Goal: Find specific page/section: Find specific page/section

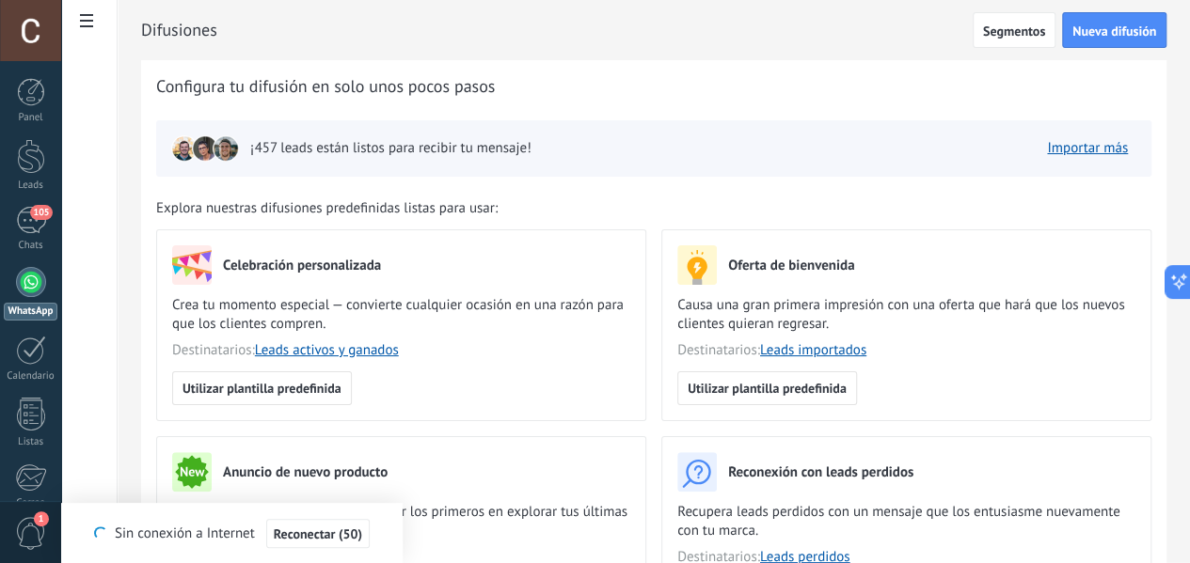
scroll to position [94, 0]
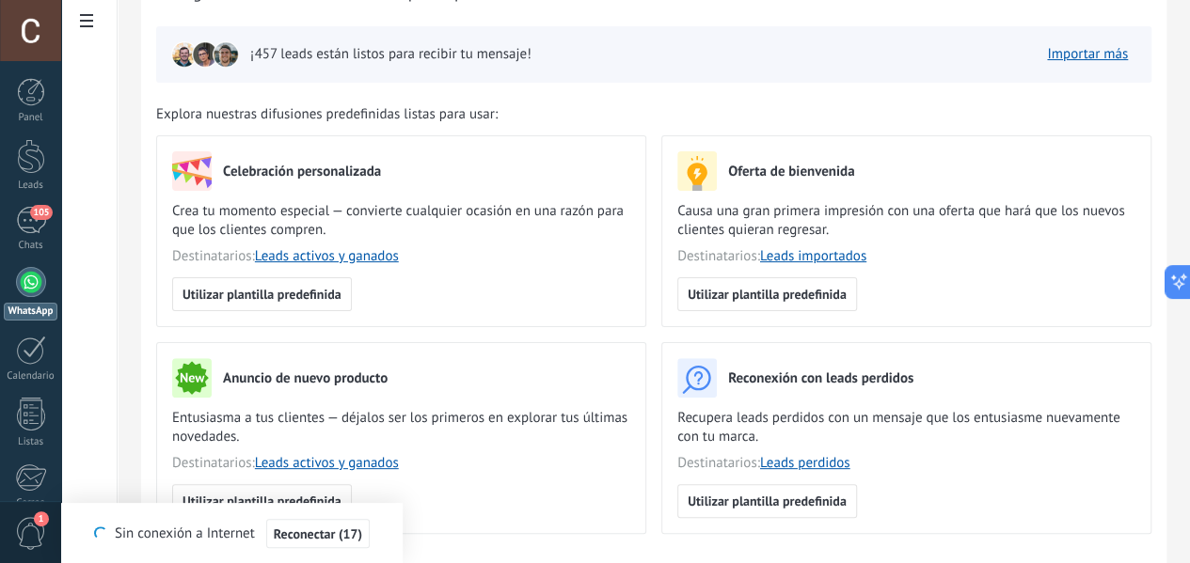
click at [747, 322] on div "Celebración personalizada Crea tu momento especial — convierte cualquier ocasió…" at bounding box center [661, 342] width 1010 height 414
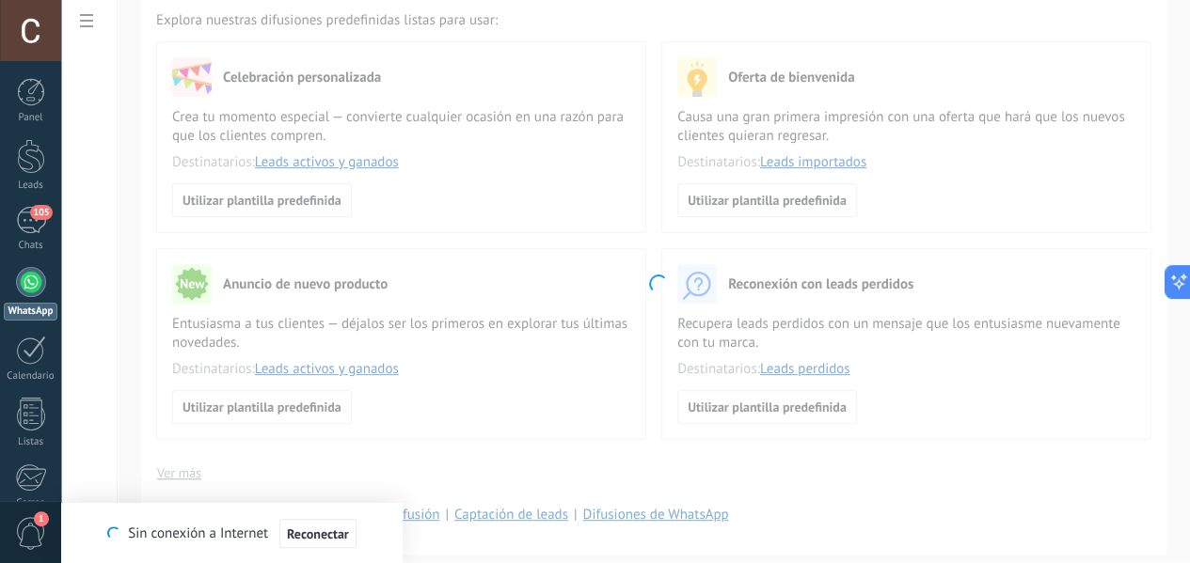
click at [234, 93] on body ".abccls-1,.abccls-2{fill-rule:evenodd}.abccls-2{fill:#fff} .abfcls-1{fill:none}…" at bounding box center [595, 93] width 1190 height 563
